Goal: Transaction & Acquisition: Purchase product/service

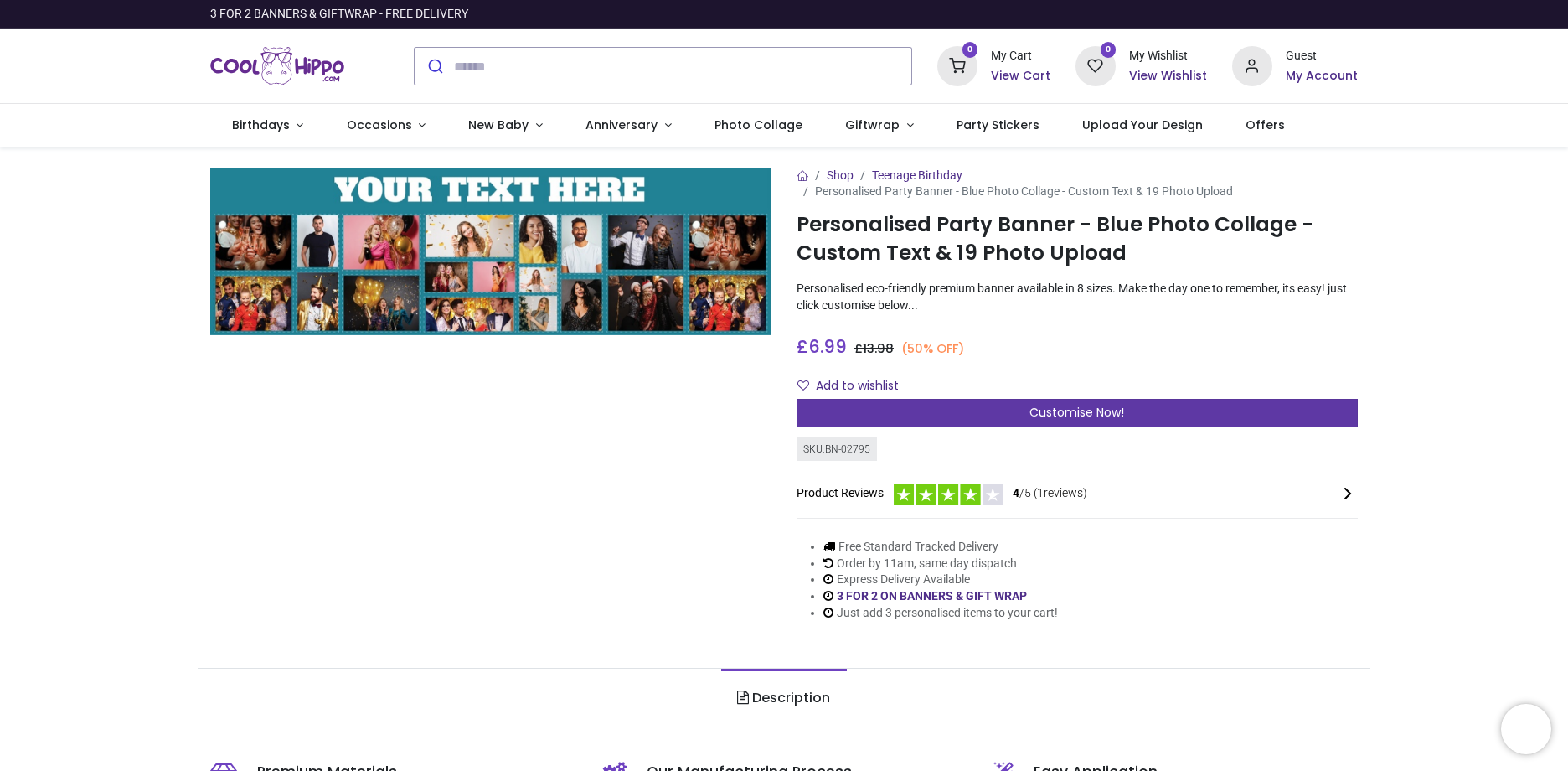
click at [1058, 414] on span "Customise Now!" at bounding box center [1076, 412] width 94 height 17
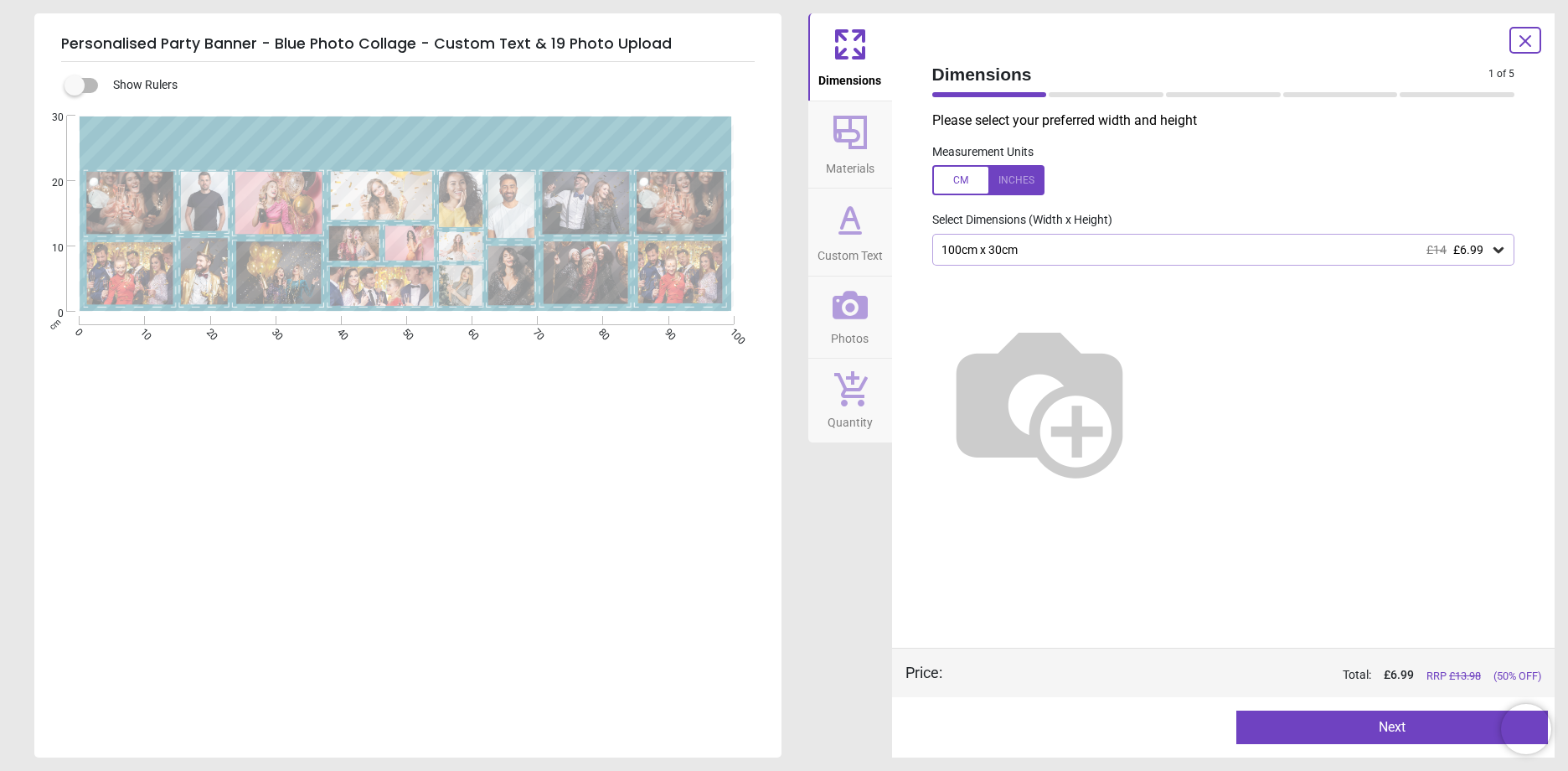
click at [1074, 244] on div "100cm x 30cm £14 £6.99" at bounding box center [1215, 250] width 551 height 14
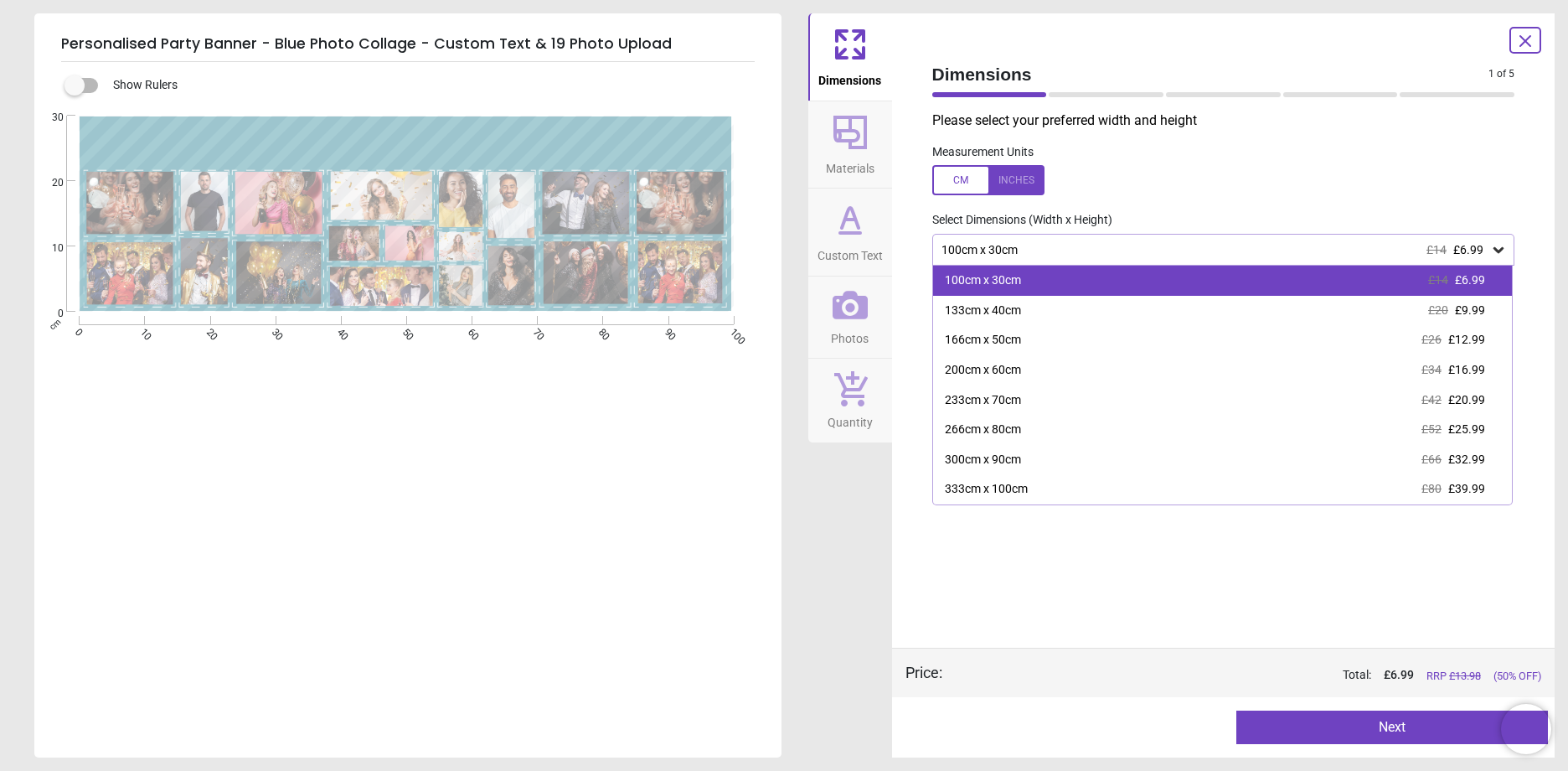
click at [1081, 283] on div "100cm x 30cm £14 £6.99" at bounding box center [1223, 281] width 579 height 30
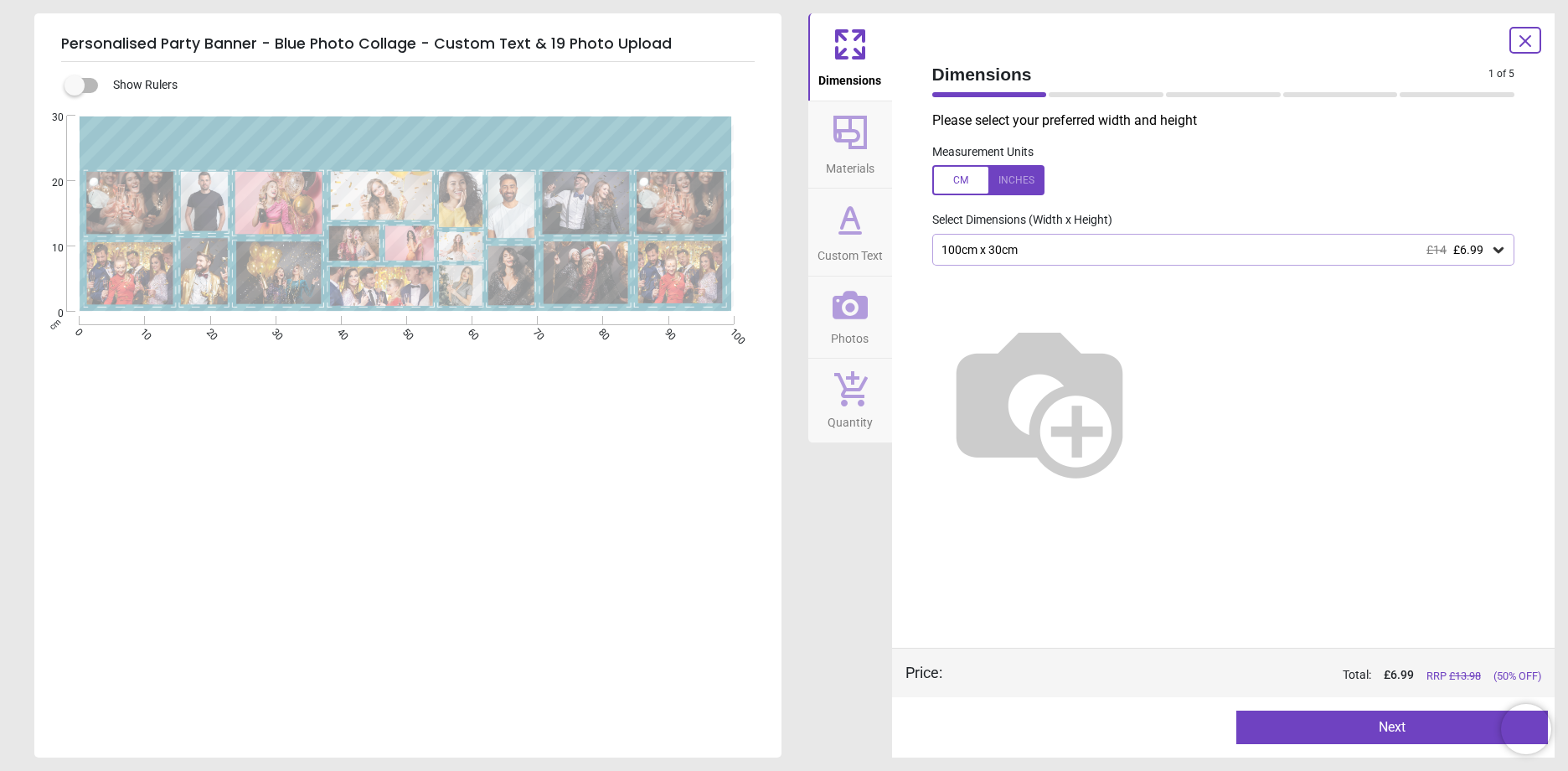
click at [1351, 729] on button "Next" at bounding box center [1391, 727] width 312 height 34
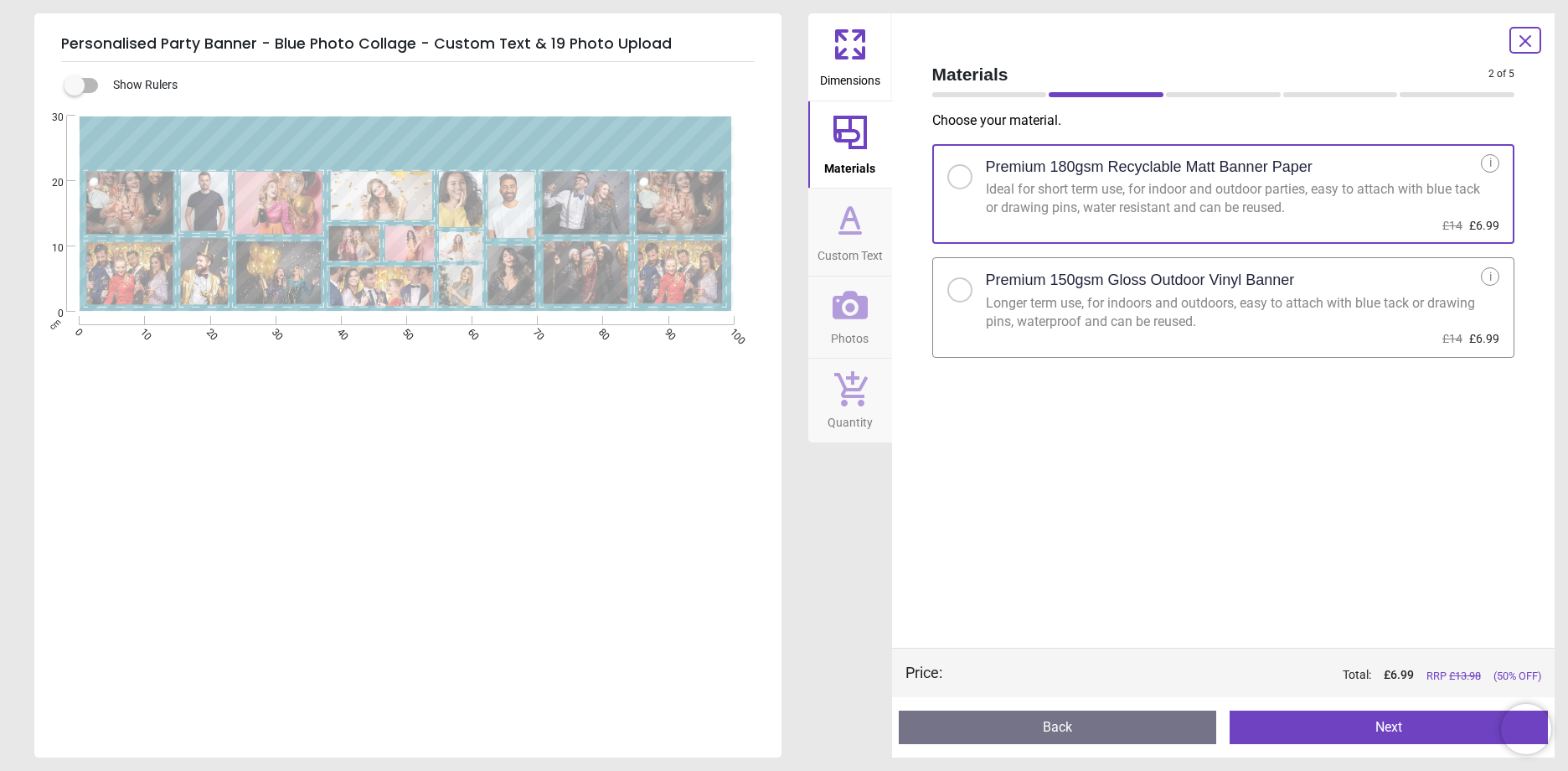
click at [961, 291] on div at bounding box center [959, 290] width 10 height 10
click at [1391, 729] on button "Next" at bounding box center [1389, 727] width 318 height 34
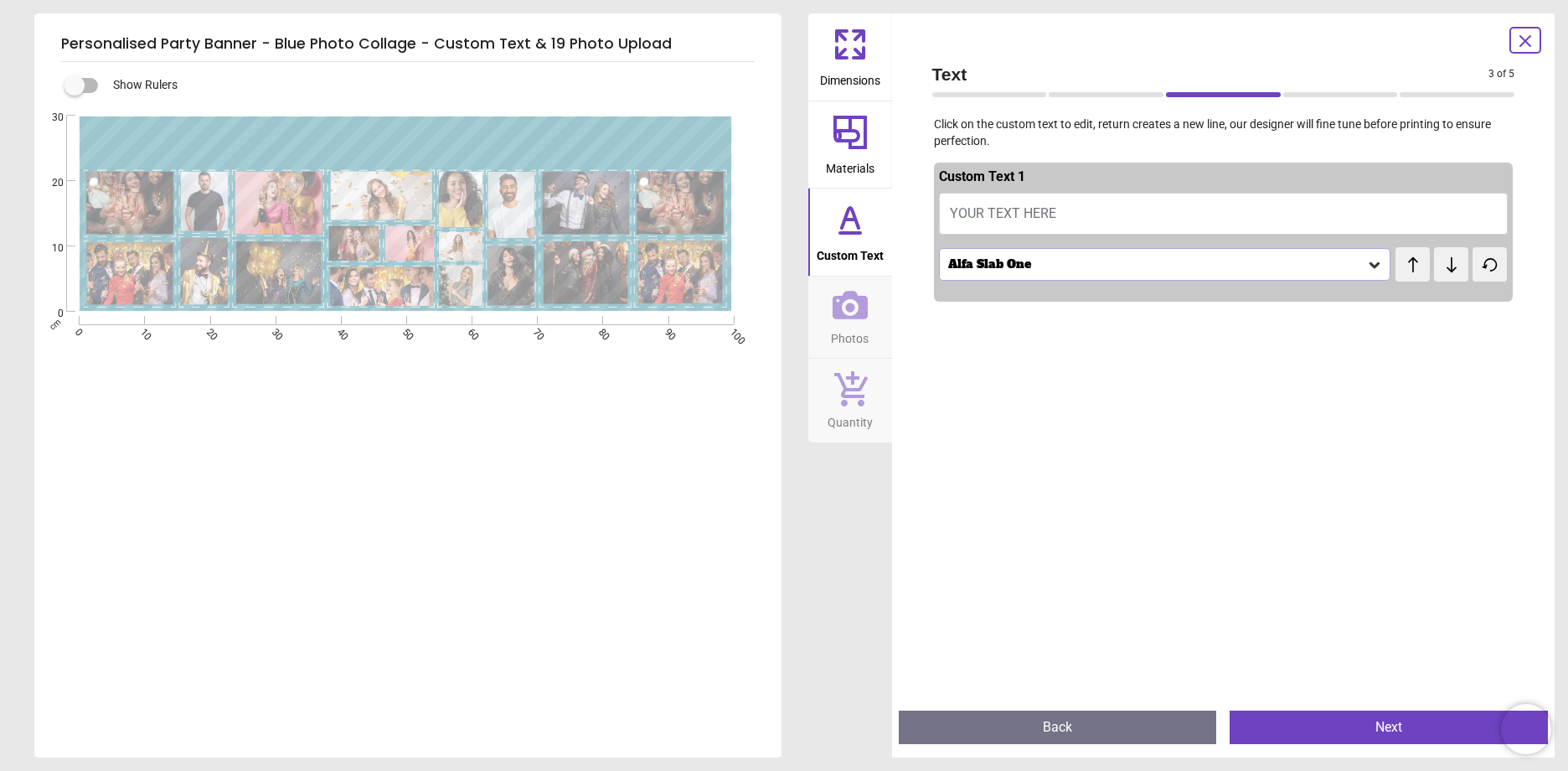
click at [1069, 215] on button "YOUR TEXT HERE" at bounding box center [1223, 213] width 569 height 42
type textarea "**********"
click at [1365, 722] on button "Next" at bounding box center [1389, 727] width 318 height 34
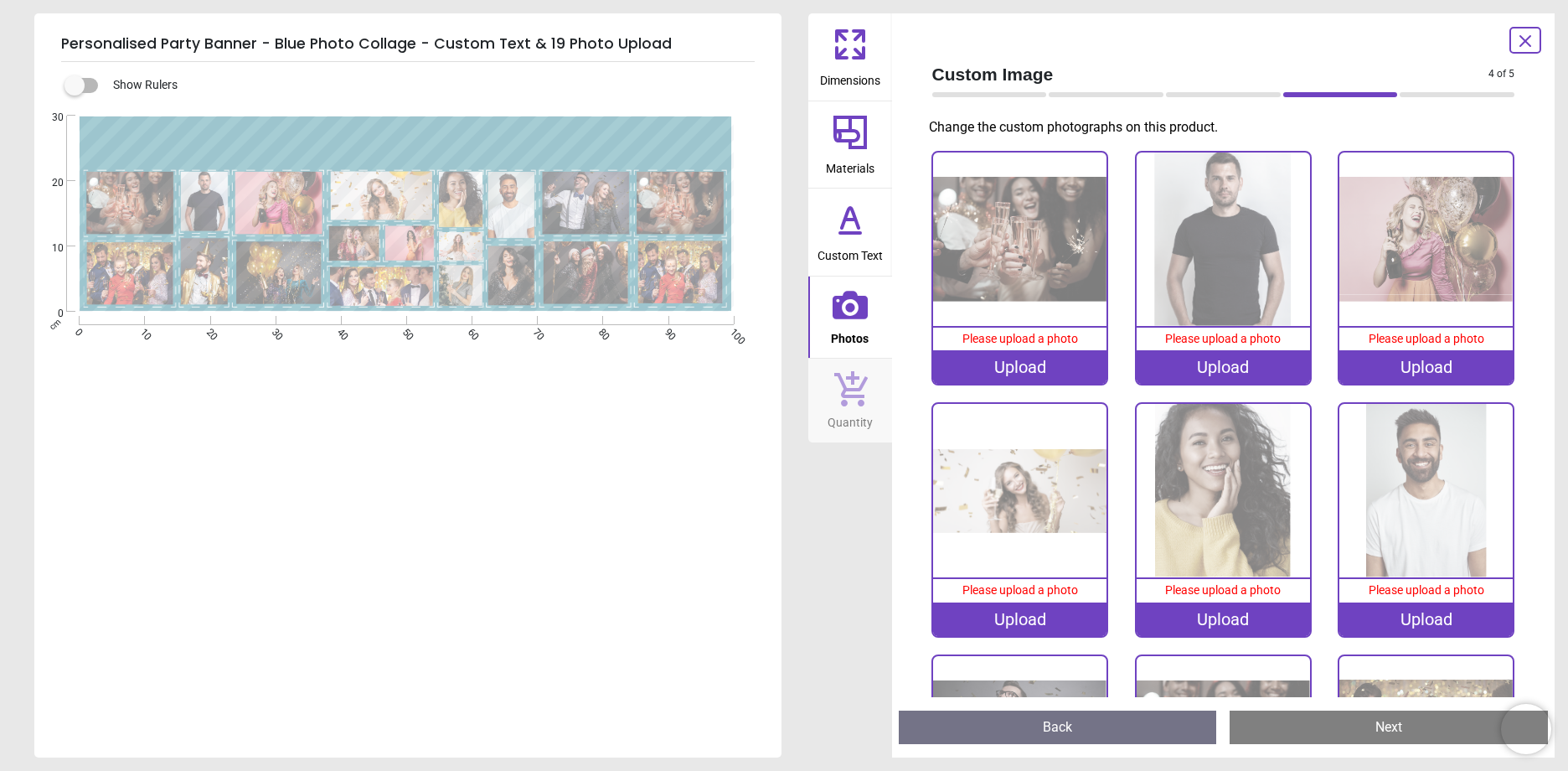
click at [1225, 410] on img at bounding box center [1223, 490] width 173 height 173
click at [1021, 366] on div "Upload" at bounding box center [1020, 367] width 173 height 34
click at [997, 271] on img at bounding box center [1020, 239] width 173 height 173
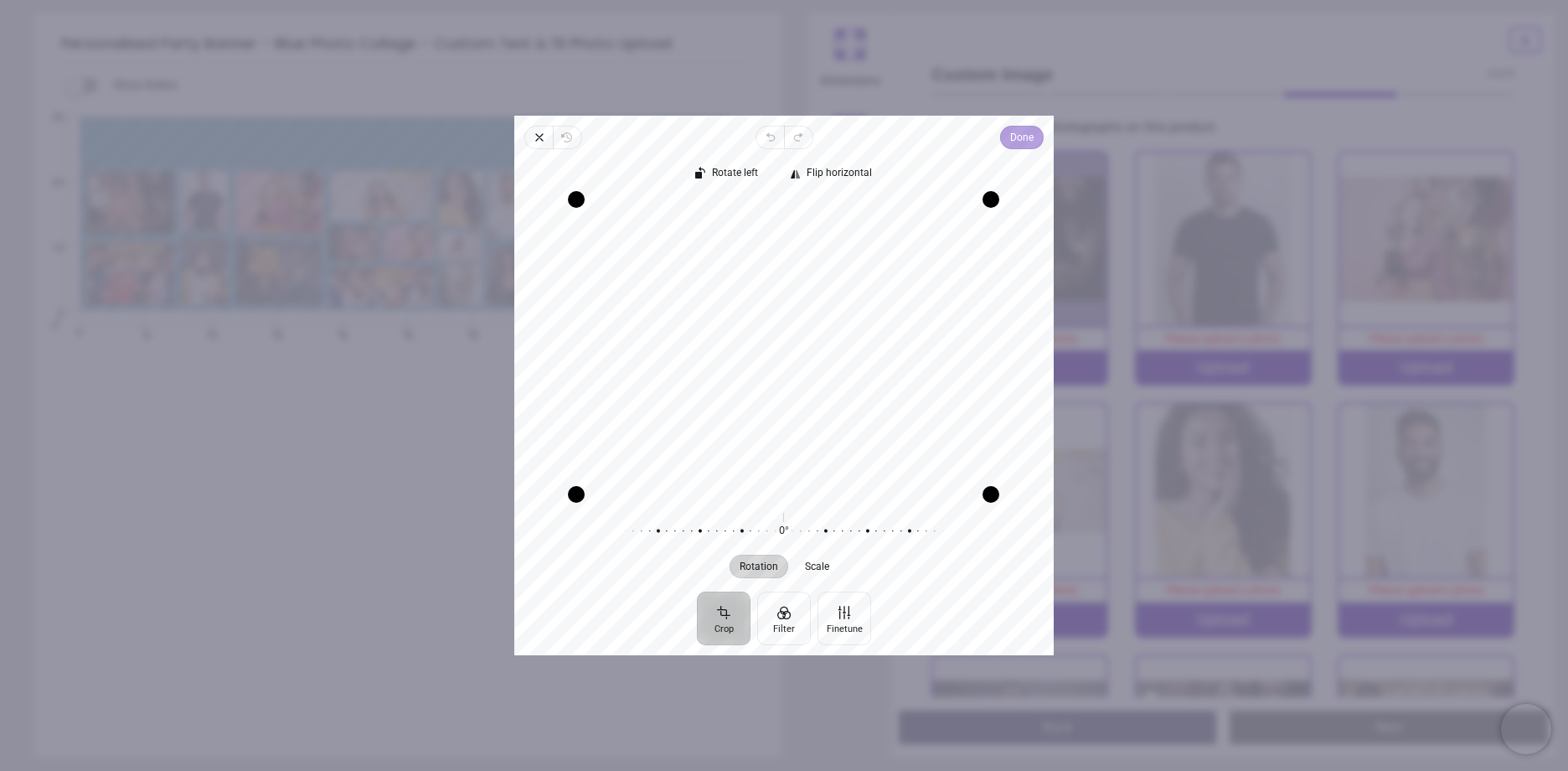
click at [1021, 139] on span "Done" at bounding box center [1021, 137] width 24 height 20
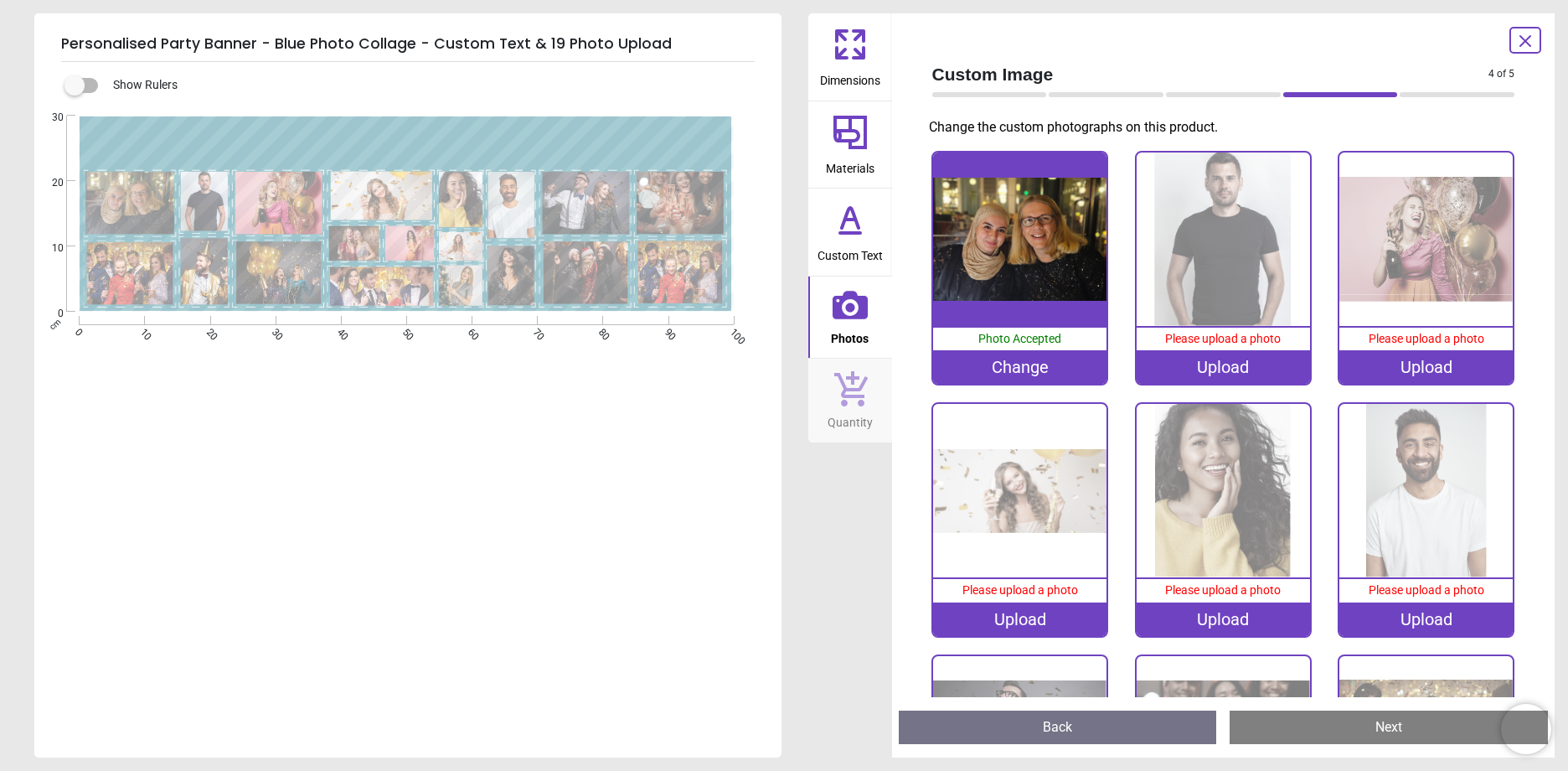
click at [1192, 280] on img at bounding box center [1223, 239] width 173 height 173
